Goal: Feedback & Contribution: Submit feedback/report problem

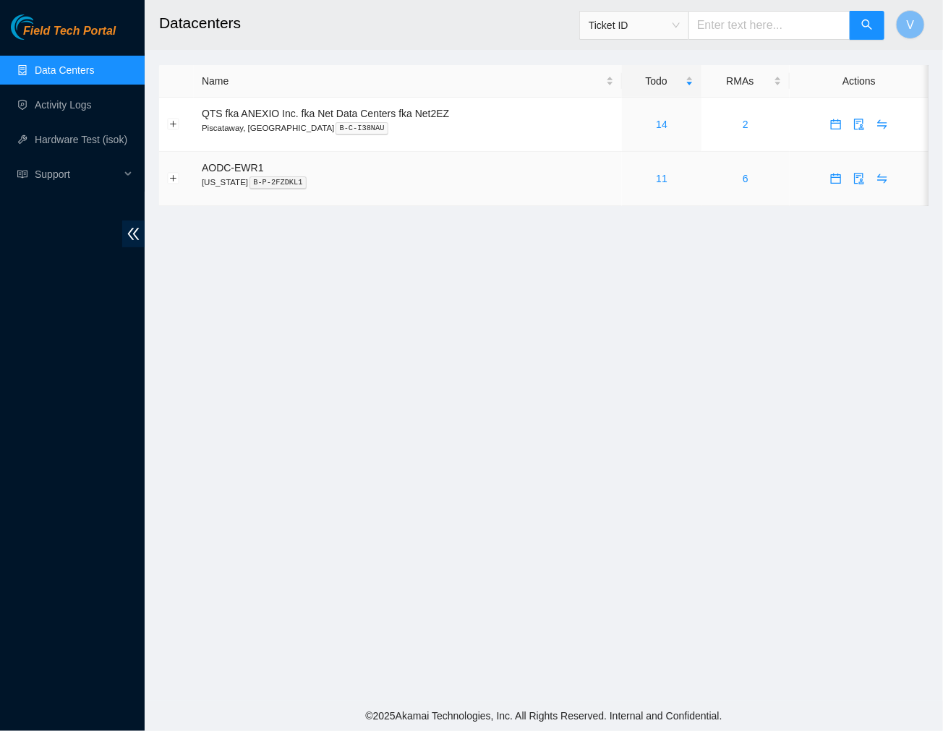
click at [653, 179] on div "11" at bounding box center [662, 179] width 64 height 16
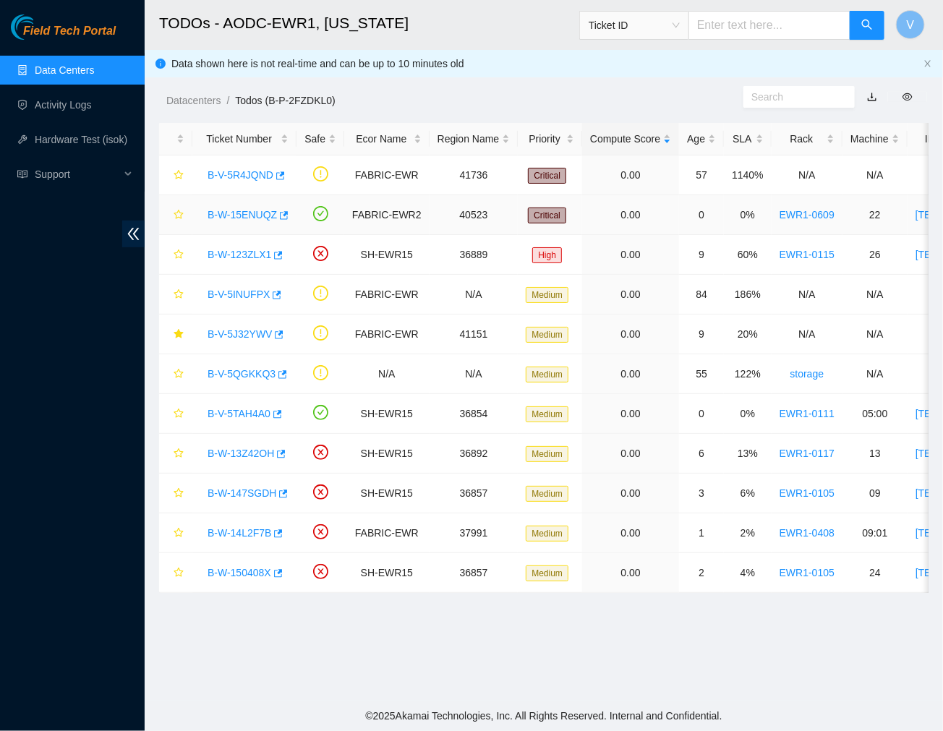
click at [233, 212] on link "B-W-15ENUQZ" at bounding box center [241, 215] width 69 height 12
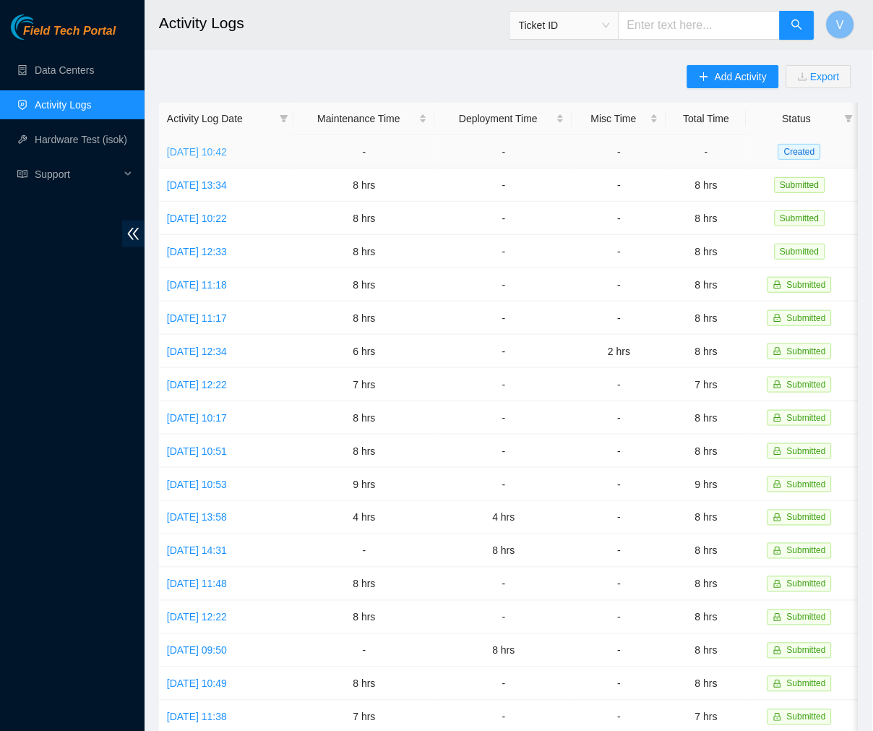
click at [227, 149] on link "[DATE] 10:42" at bounding box center [197, 152] width 60 height 12
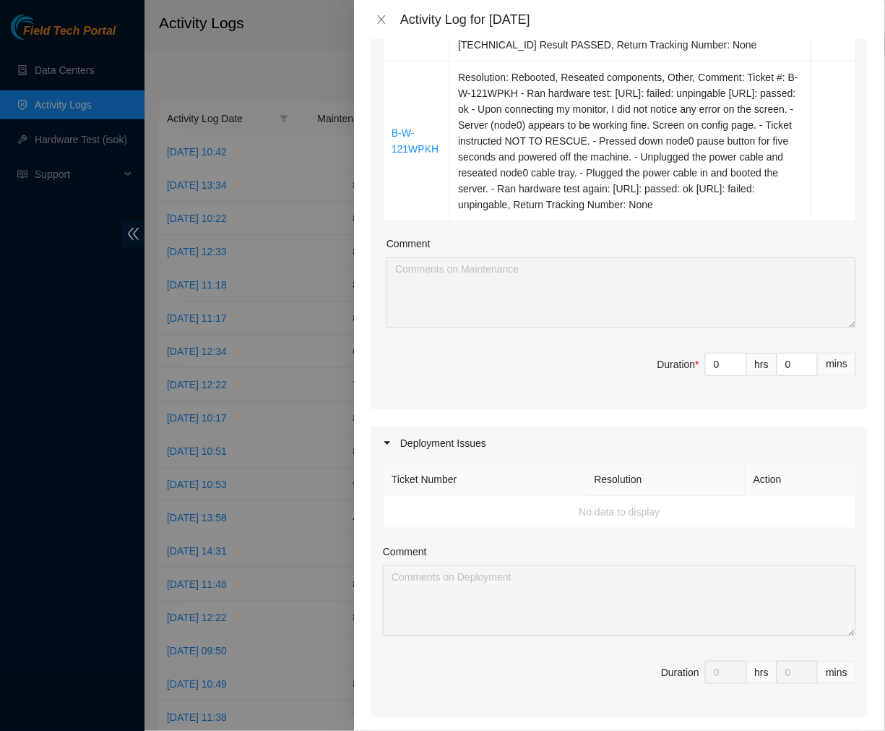
scroll to position [518, 0]
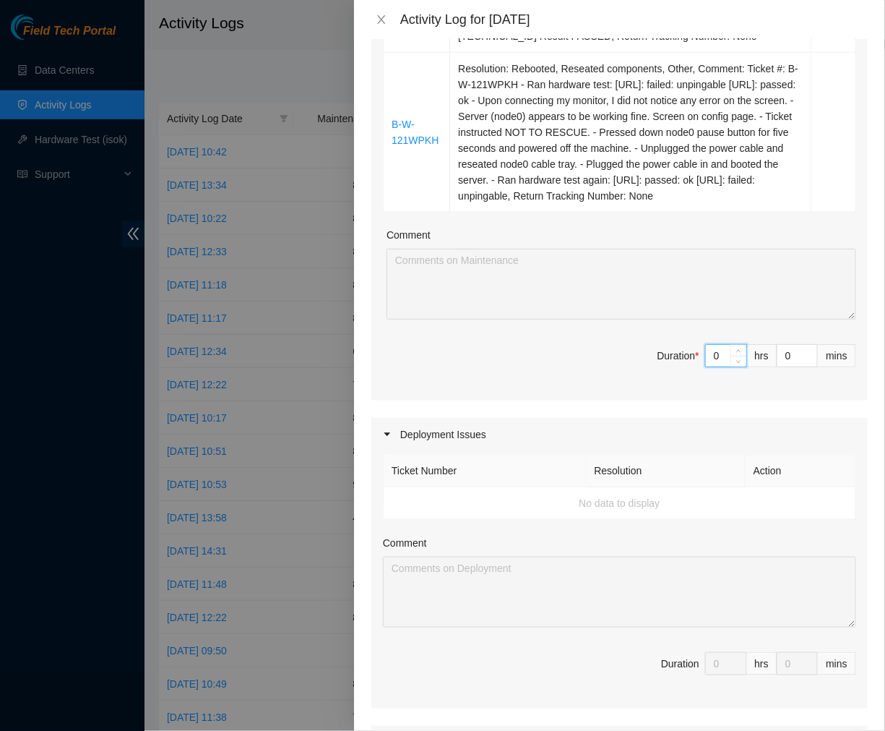
click at [707, 366] on input "0" at bounding box center [726, 356] width 40 height 22
type input "8"
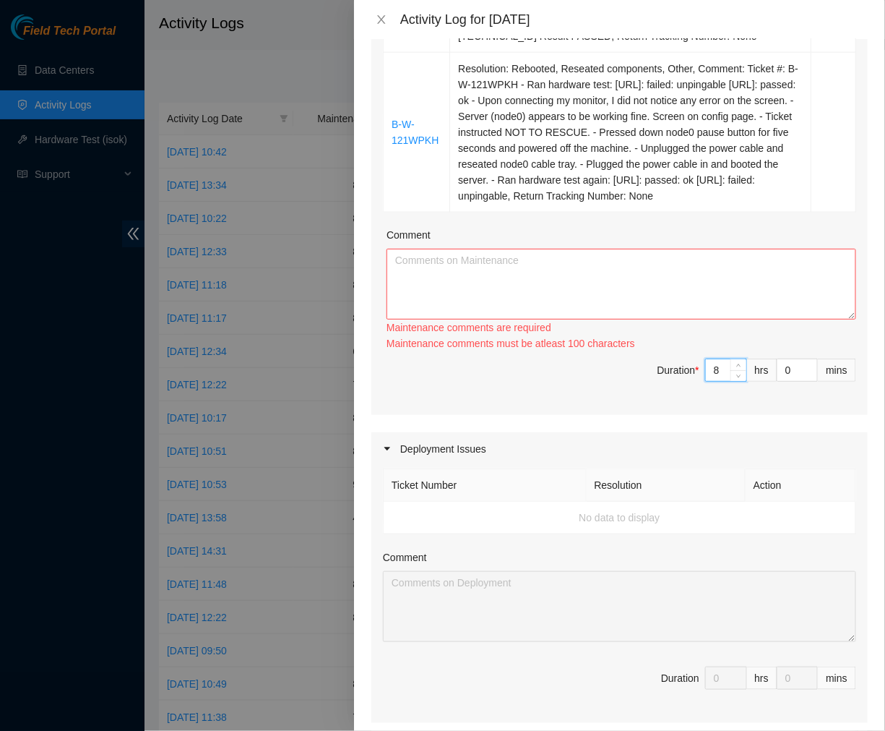
type input "8"
click at [506, 314] on textarea "Comment" at bounding box center [622, 284] width 470 height 71
paste textarea "Ticket number: B-W-1427DCD (Scheduled Peace Maintenance) - Ran hardware test: 2…"
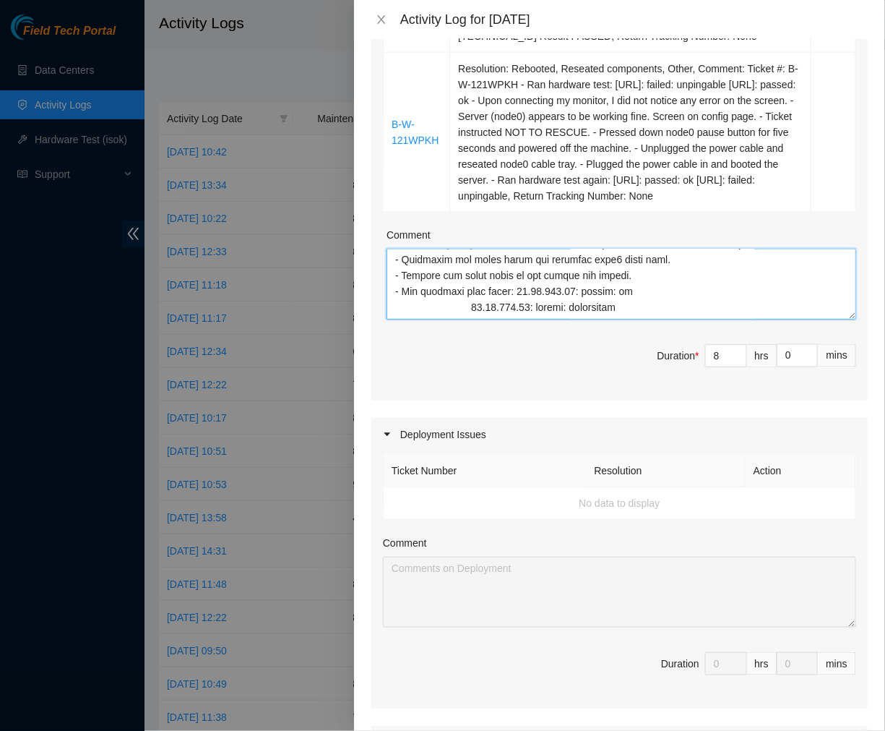
scroll to position [969, 0]
click at [471, 319] on textarea "Comment" at bounding box center [622, 284] width 470 height 71
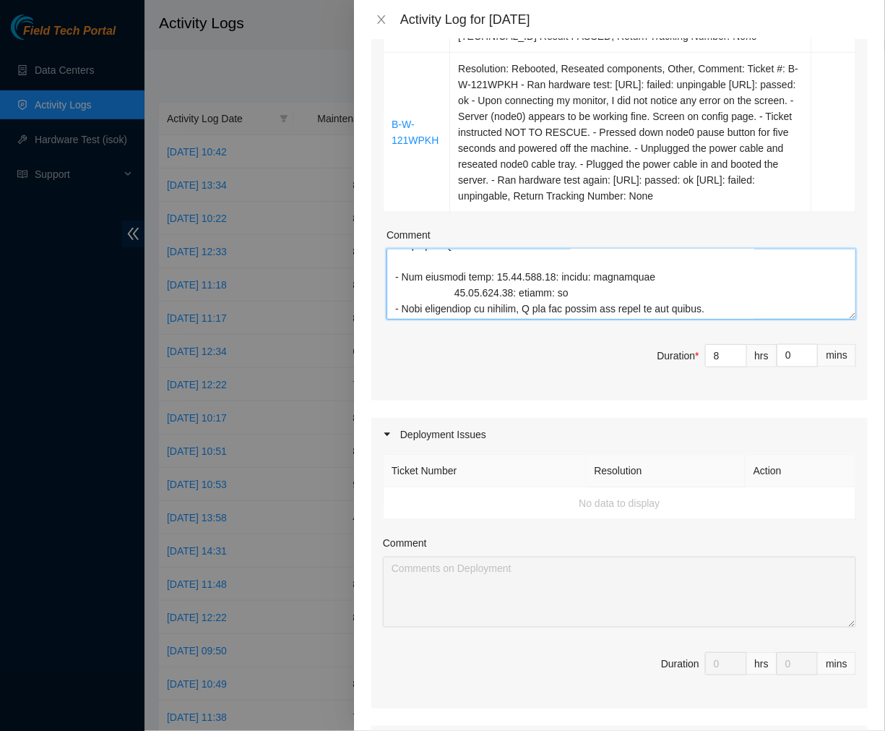
scroll to position [841, 0]
click at [454, 319] on textarea "Comment" at bounding box center [622, 284] width 470 height 71
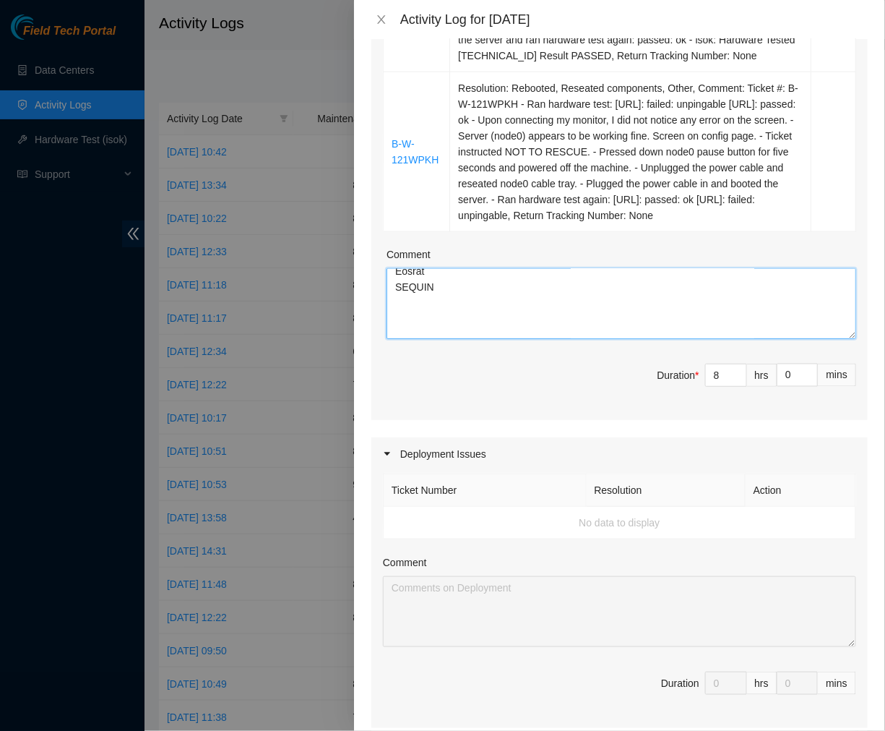
scroll to position [792, 0]
click at [420, 318] on textarea "Comment" at bounding box center [622, 303] width 470 height 71
click at [413, 312] on textarea "Comment" at bounding box center [622, 303] width 470 height 71
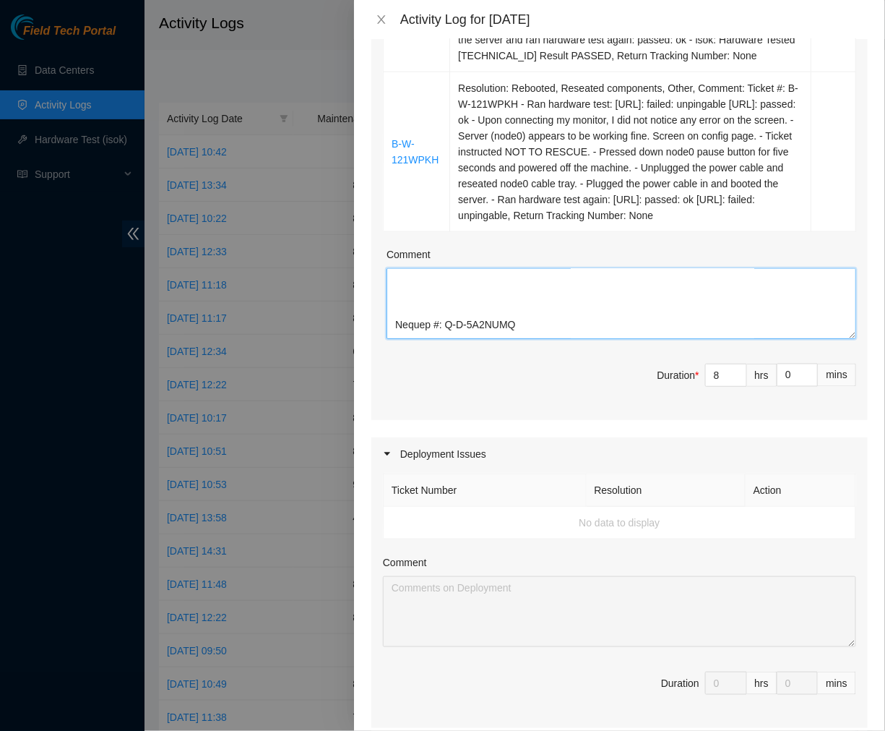
click at [403, 319] on textarea "Comment" at bounding box center [622, 303] width 470 height 71
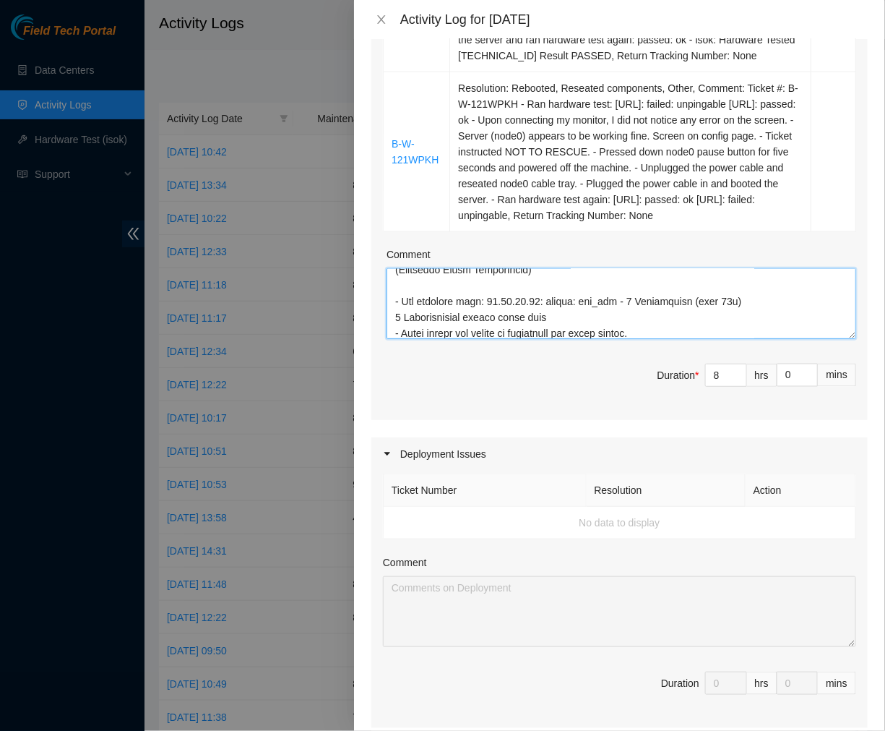
scroll to position [0, 0]
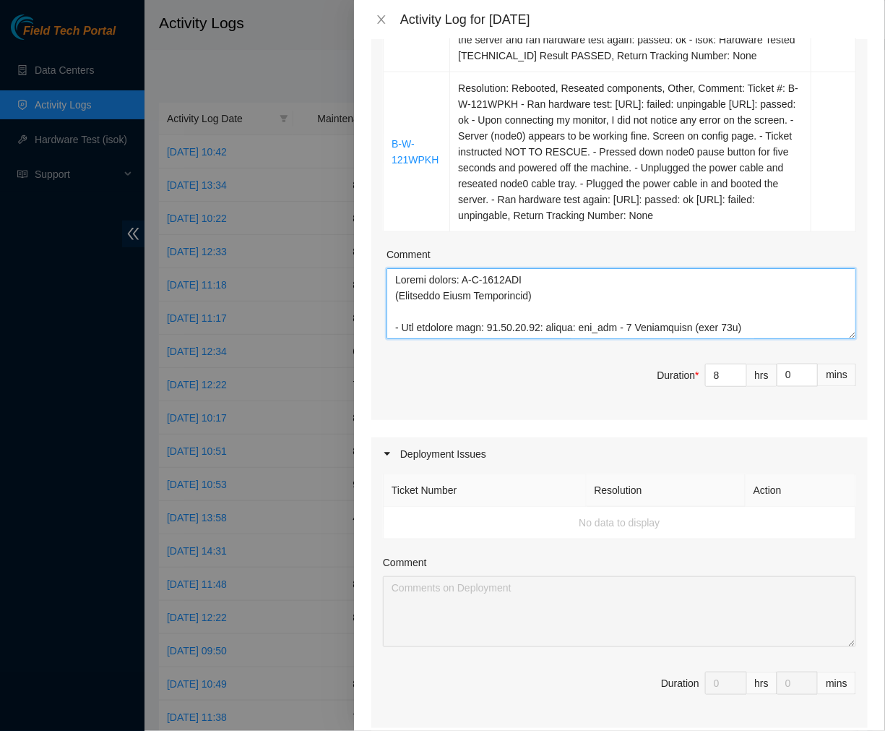
click at [538, 337] on textarea "Comment" at bounding box center [622, 303] width 470 height 71
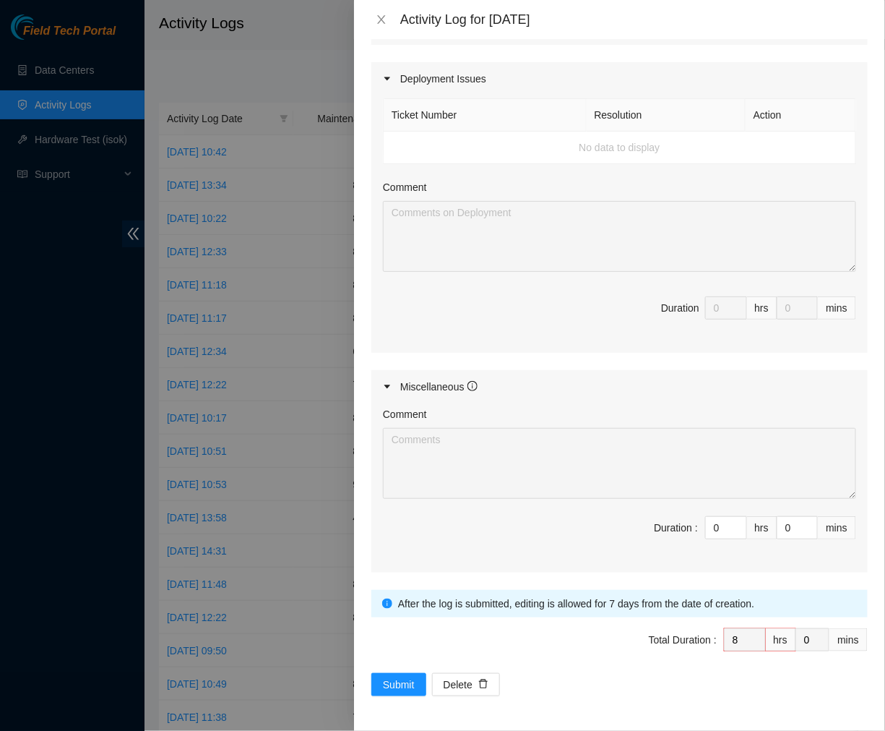
type textarea "Ticket number: B-W-1427DCD (Scheduled Peace Maintenance) - Ran hardware test: 2…"
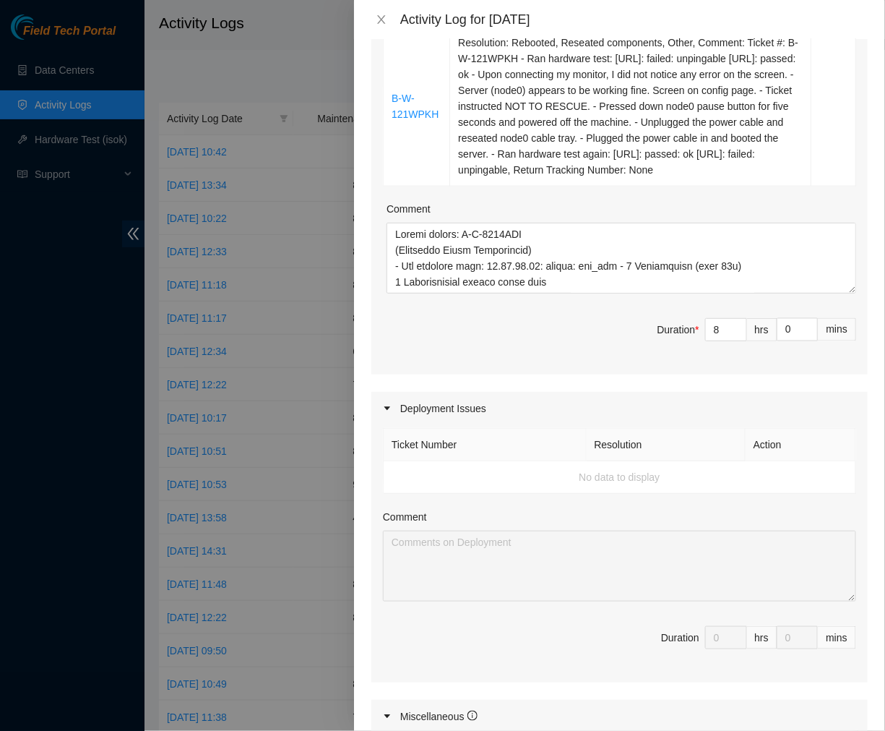
scroll to position [544, 0]
click at [709, 341] on input "8" at bounding box center [726, 330] width 40 height 22
type input "0"
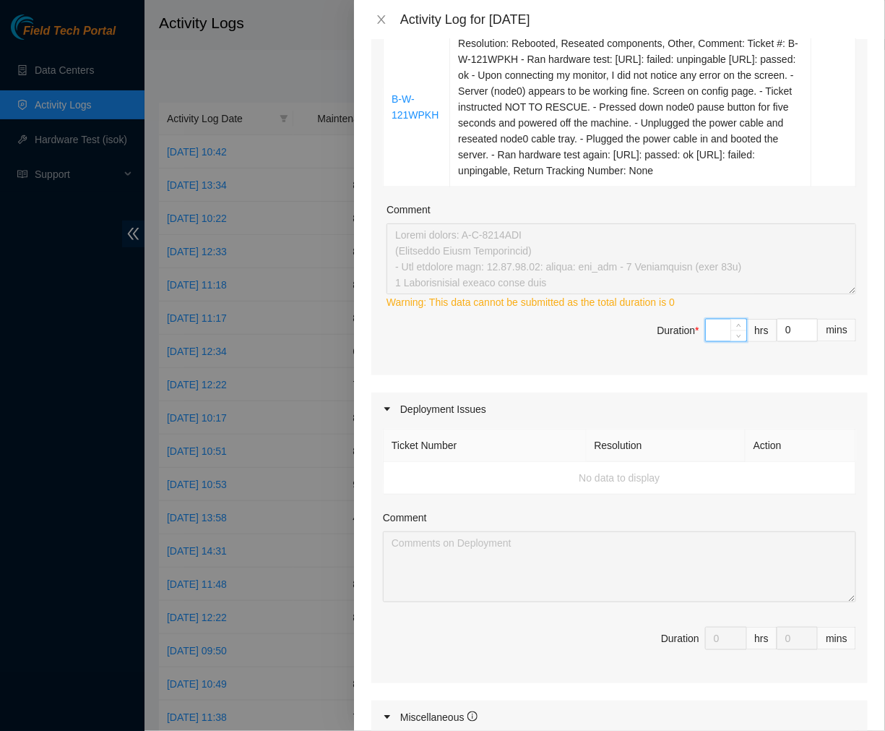
type input "8"
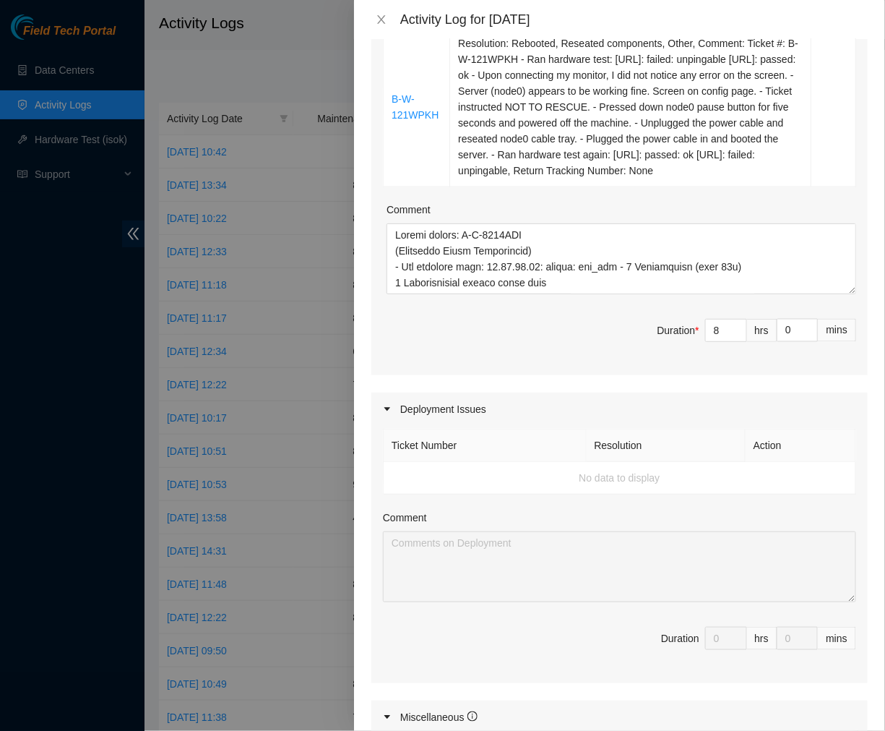
click at [552, 355] on span "Duration * 8 hrs 0 mins" at bounding box center [619, 339] width 473 height 40
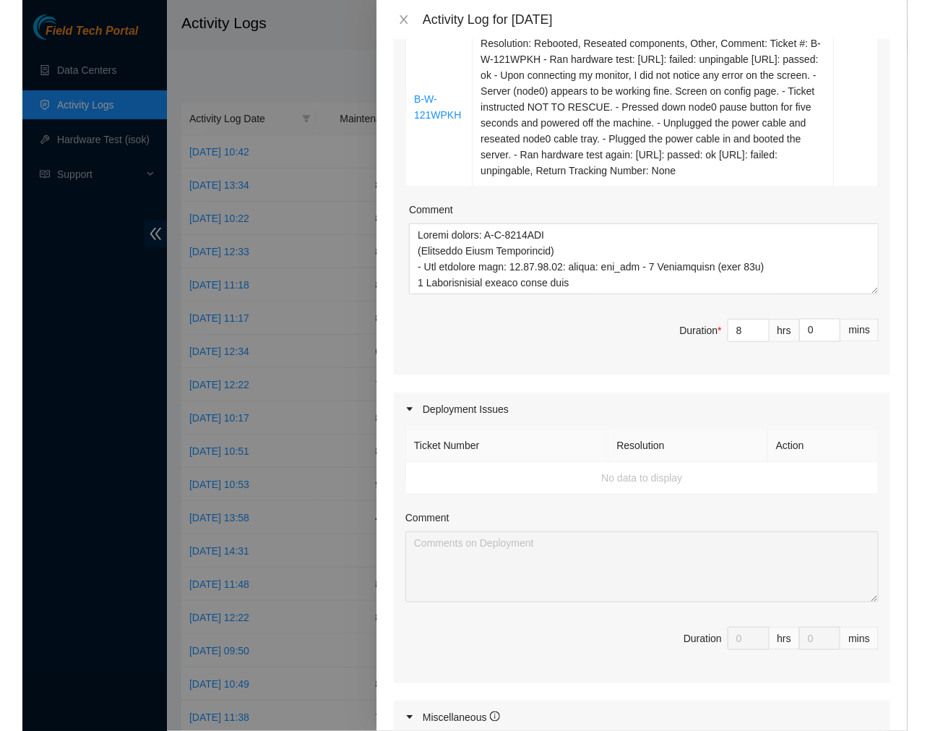
scroll to position [904, 0]
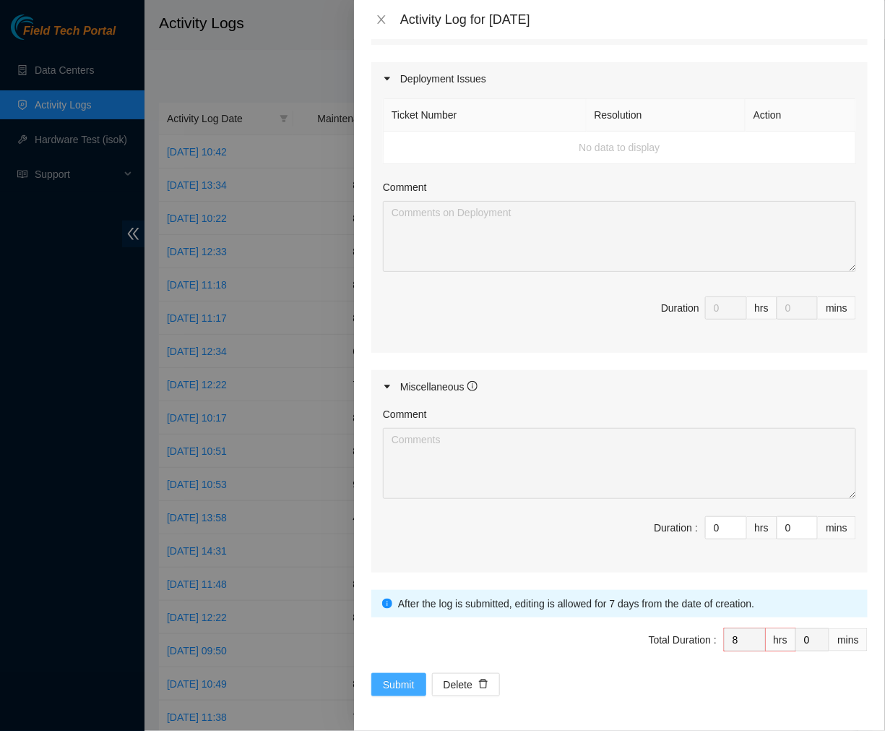
click at [388, 684] on span "Submit" at bounding box center [399, 685] width 32 height 16
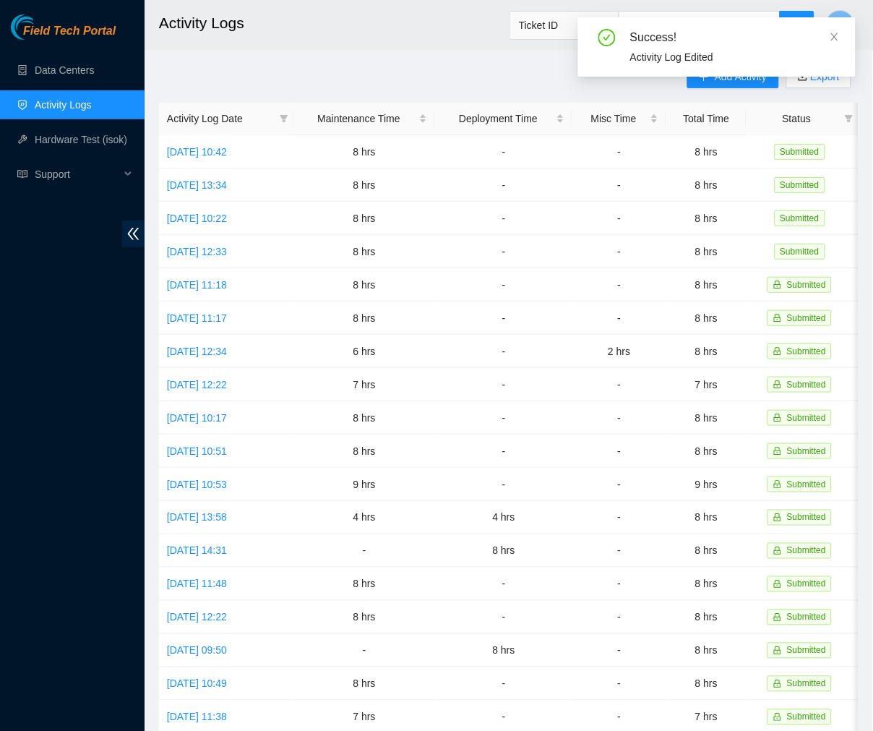
click at [290, 58] on main "Activity Logs Ticket ID V Add Activity Export Activity Log Date Maintenance Tim…" at bounding box center [509, 430] width 729 height 861
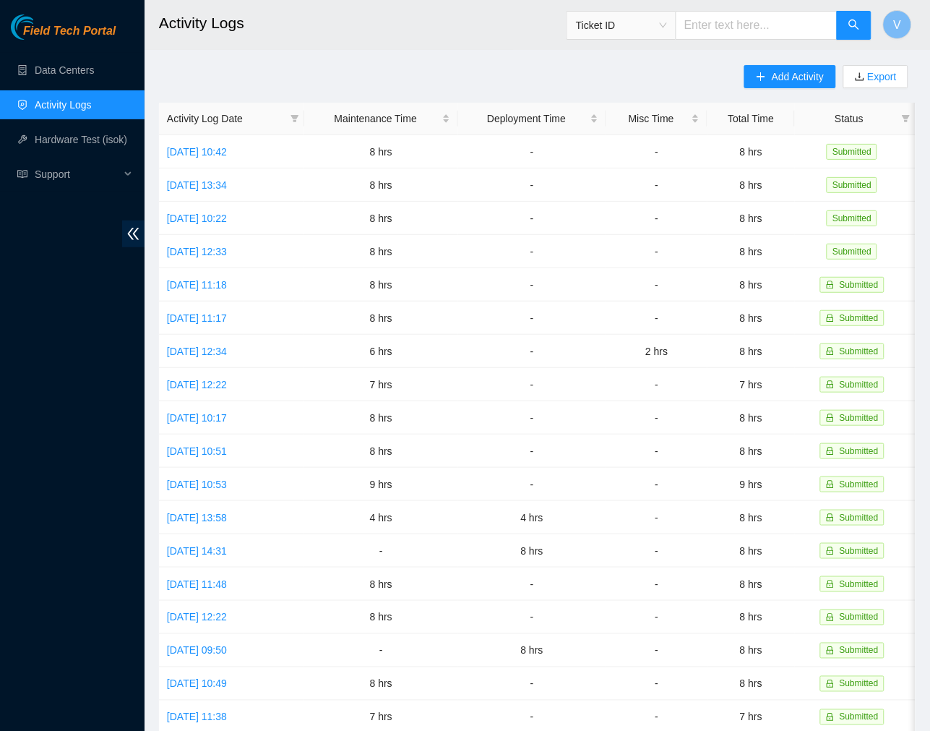
click at [450, 46] on header "Activity Logs Ticket ID V" at bounding box center [610, 25] width 930 height 50
